Goal: Transaction & Acquisition: Obtain resource

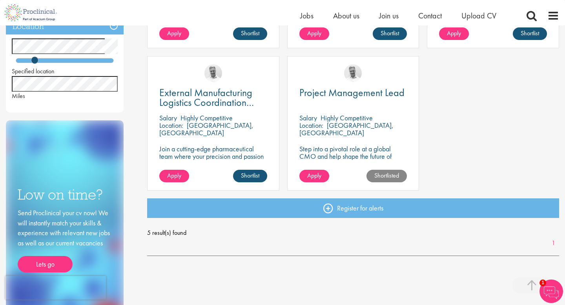
scroll to position [260, 0]
click at [333, 154] on p "Step into a pivotal role at a global CMO and help shape the future of healthcar…" at bounding box center [354, 157] width 108 height 22
click at [338, 147] on p "Step into a pivotal role at a global CMO and help shape the future of healthcar…" at bounding box center [354, 157] width 108 height 22
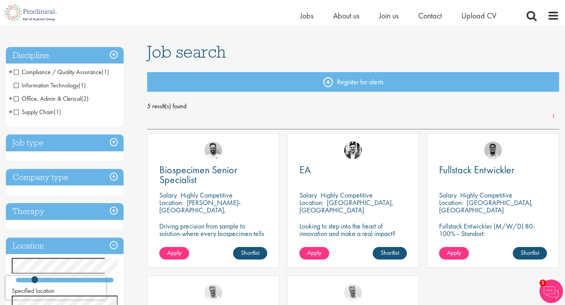
scroll to position [0, 0]
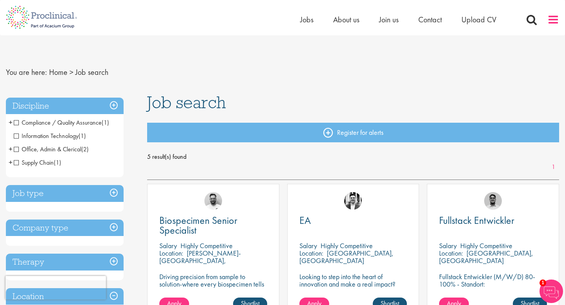
click at [559, 19] on span at bounding box center [554, 20] width 12 height 12
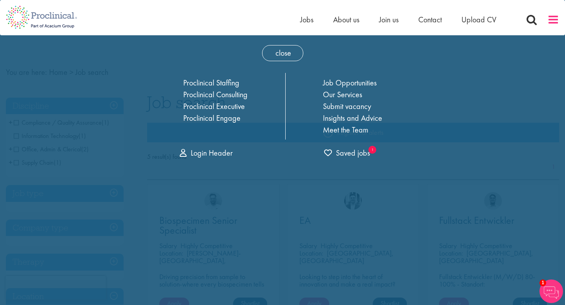
click at [558, 19] on span at bounding box center [554, 20] width 12 height 12
click at [530, 21] on span at bounding box center [532, 20] width 12 height 12
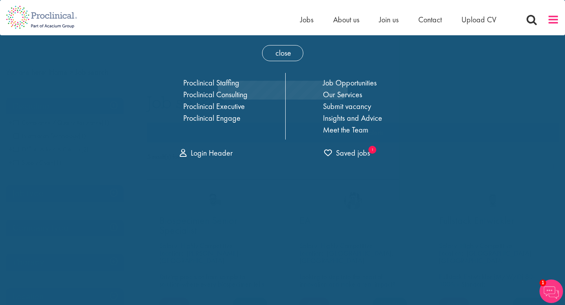
click at [557, 23] on span at bounding box center [554, 20] width 12 height 12
click at [359, 155] on span "Saved jobs" at bounding box center [347, 153] width 46 height 10
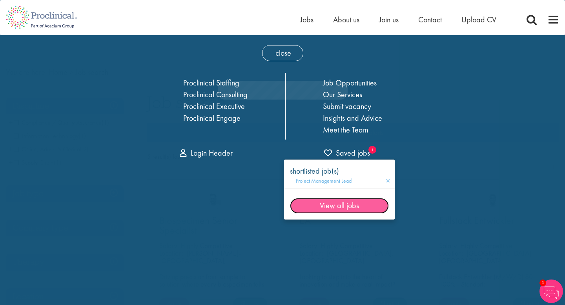
click at [344, 207] on link "View all jobs" at bounding box center [339, 206] width 99 height 16
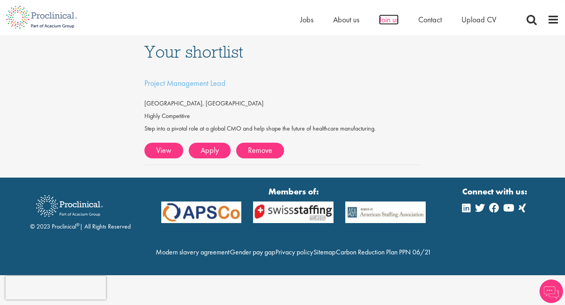
click at [397, 19] on span "Join us" at bounding box center [389, 20] width 20 height 10
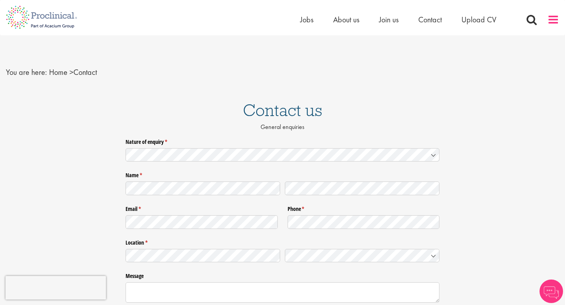
click at [549, 20] on span at bounding box center [554, 20] width 12 height 12
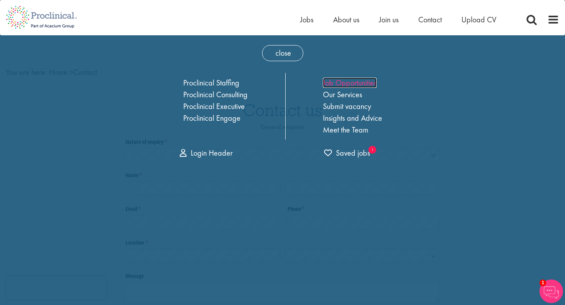
click at [349, 85] on link "Job Opportunities" at bounding box center [350, 83] width 54 height 10
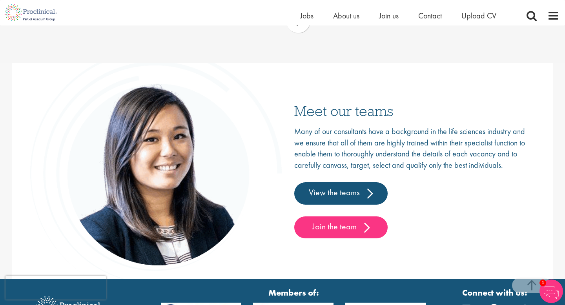
scroll to position [1263, 0]
